Goal: Information Seeking & Learning: Learn about a topic

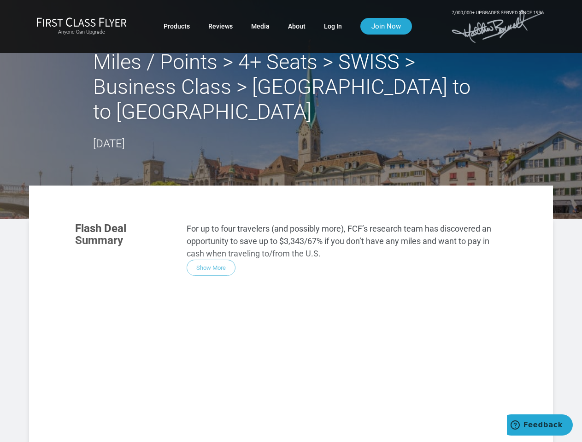
click at [291, 221] on div "Flash Deal Summary For up to four travelers (and possibly more), FCF’s research…" at bounding box center [291, 343] width 450 height 260
click at [291, 301] on div "Flash Deal Summary For up to four travelers (and possibly more), FCF’s research…" at bounding box center [291, 343] width 450 height 260
click at [211, 243] on div "Flash Deal Summary For up to four travelers (and possibly more), FCF’s research…" at bounding box center [291, 343] width 450 height 260
click at [131, 372] on div "Flash Deal Summary For up to four travelers (and possibly more), FCF’s research…" at bounding box center [291, 343] width 450 height 260
click at [206, 372] on div "Flash Deal Summary For up to four travelers (and possibly more), FCF’s research…" at bounding box center [291, 343] width 450 height 260
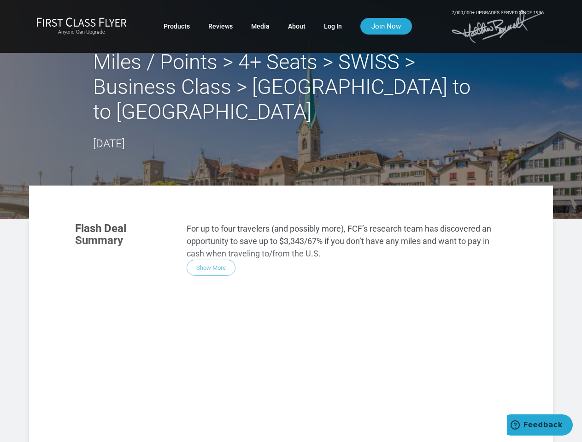
click at [282, 372] on div "Flash Deal Summary For up to four travelers (and possibly more), FCF’s research…" at bounding box center [291, 343] width 450 height 260
click at [206, 420] on div "Flash Deal Summary For up to four travelers (and possibly more), FCF’s research…" at bounding box center [291, 343] width 450 height 260
click at [439, 427] on div "Flash Deal Summary For up to four travelers (and possibly more), FCF’s research…" at bounding box center [291, 343] width 450 height 260
click at [539, 425] on span "Feedback" at bounding box center [542, 425] width 39 height 8
